Goal: Find specific page/section: Find specific page/section

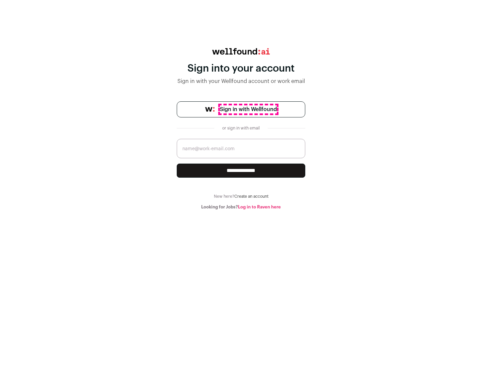
click at [248, 109] on span "Sign in with Wellfound" at bounding box center [248, 109] width 57 height 8
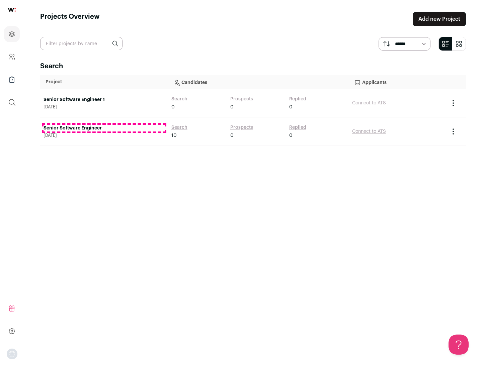
click at [104, 128] on link "Senior Software Engineer" at bounding box center [103, 128] width 121 height 7
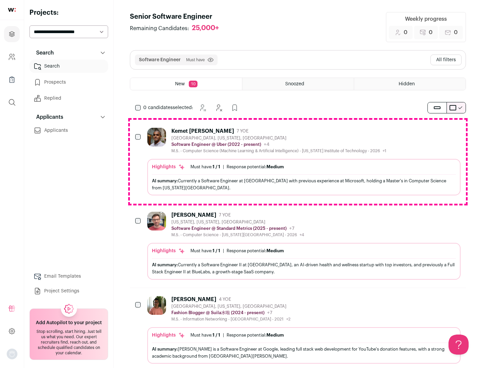
click at [298, 162] on div "Highlights Must have: 1 / 1 How many must haves have been fulfilled? | Response…" at bounding box center [303, 177] width 313 height 36
